Goal: Check status: Check status

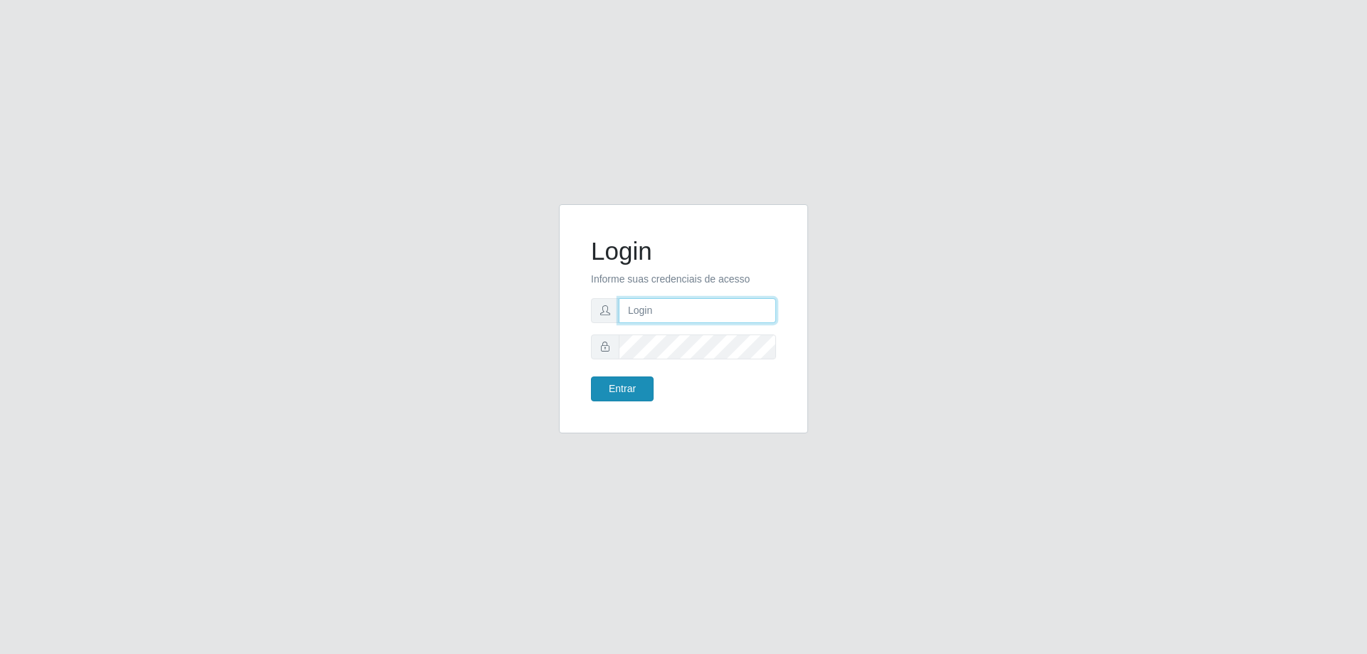
type input "[EMAIL_ADDRESS][DOMAIN_NAME]"
click at [639, 391] on button "Entrar" at bounding box center [622, 389] width 63 height 25
click at [622, 373] on form "Login Informe suas credenciais de acesso [EMAIL_ADDRESS][DOMAIN_NAME] Entrar" at bounding box center [683, 318] width 185 height 165
click at [619, 389] on button "Entrar" at bounding box center [622, 389] width 63 height 25
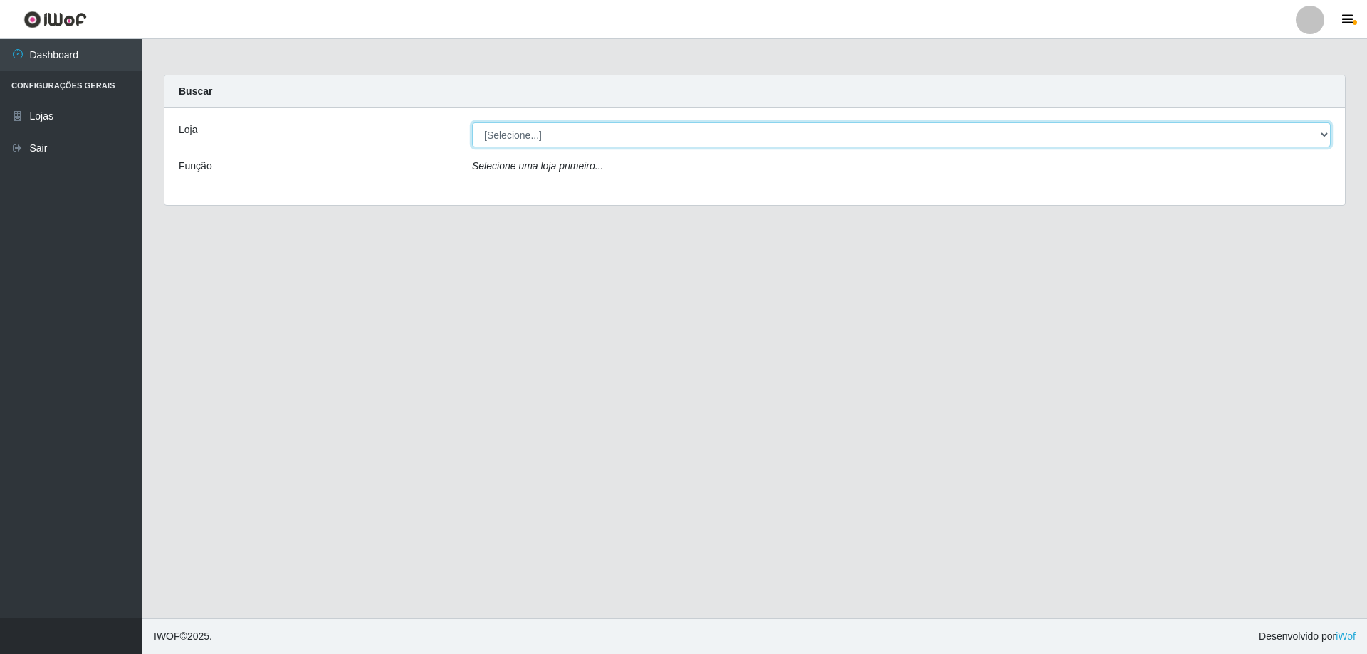
click at [1325, 134] on select "[Selecione...] SuperShow Bis - [GEOGRAPHIC_DATA]" at bounding box center [901, 134] width 858 height 25
select select "59"
click at [472, 122] on select "[Selecione...] SuperShow Bis - [GEOGRAPHIC_DATA]" at bounding box center [901, 134] width 858 height 25
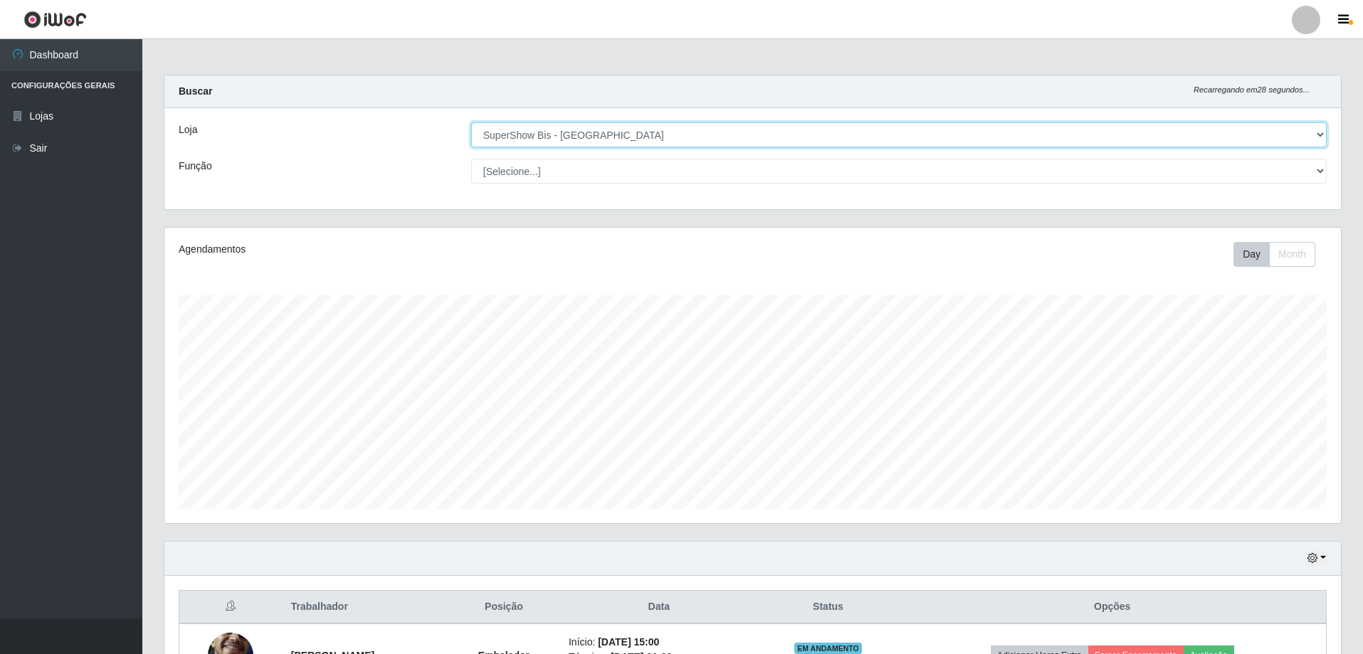
scroll to position [101, 0]
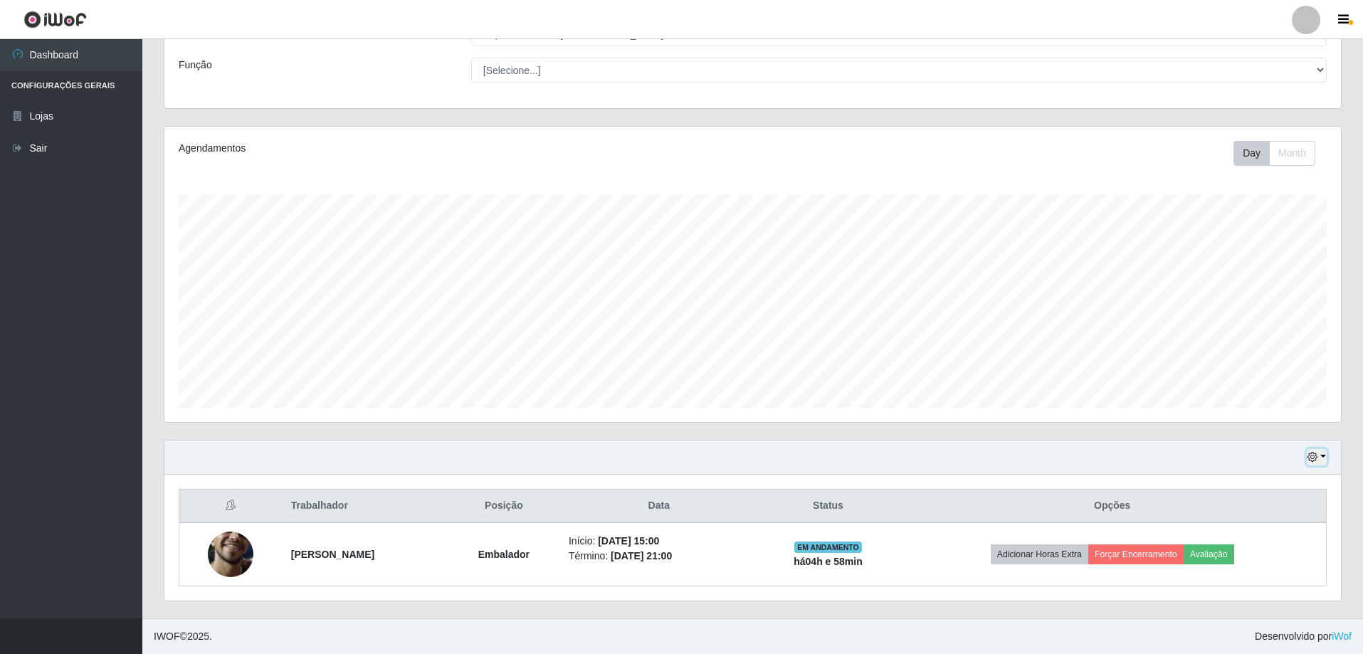
click at [1320, 455] on button "button" at bounding box center [1317, 457] width 20 height 16
click at [1254, 377] on button "3 dias" at bounding box center [1270, 374] width 112 height 30
click at [1323, 456] on button "button" at bounding box center [1317, 457] width 20 height 16
click at [1263, 401] on button "1 Semana" at bounding box center [1270, 404] width 112 height 30
click at [1320, 458] on button "button" at bounding box center [1317, 457] width 20 height 16
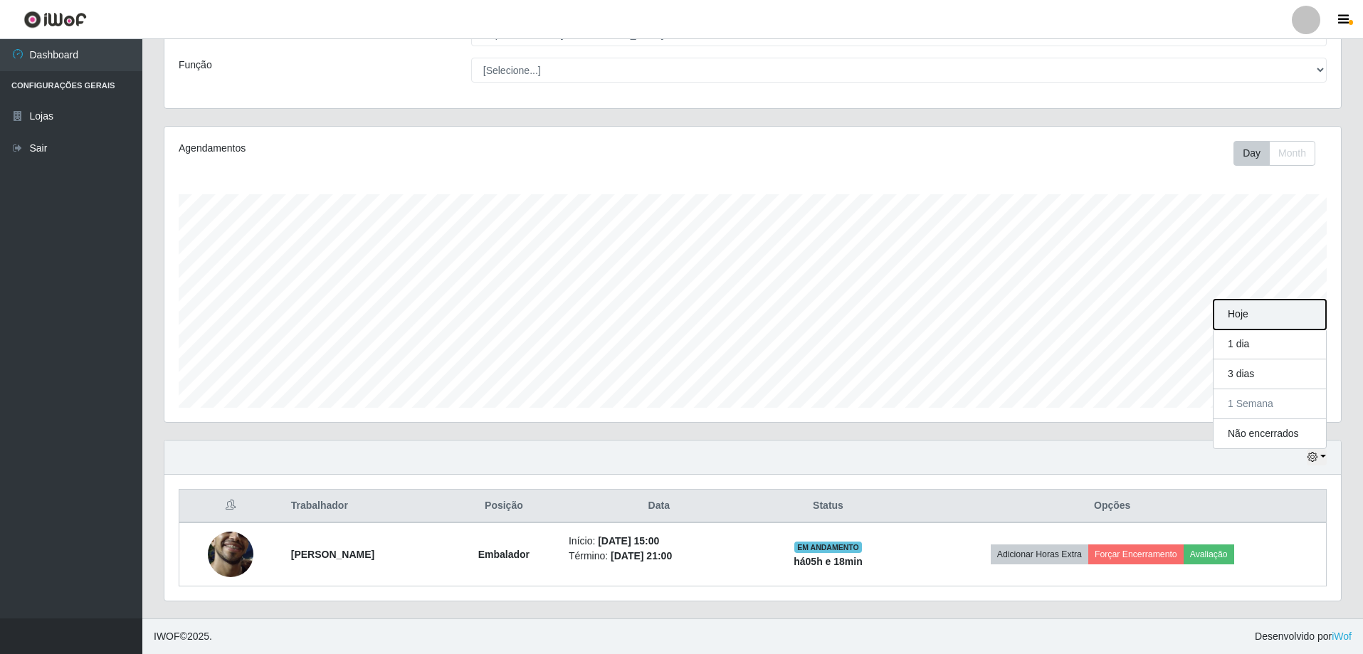
click at [1260, 320] on button "Hoje" at bounding box center [1270, 315] width 112 height 30
